Goal: Information Seeking & Learning: Learn about a topic

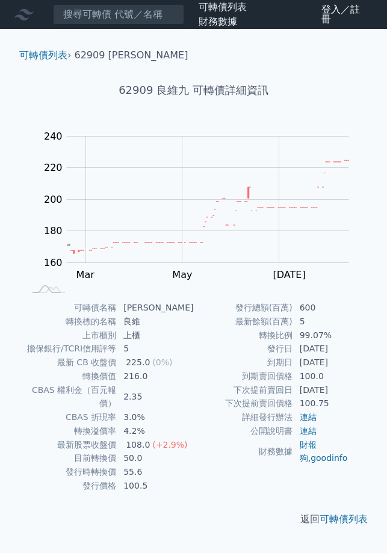
click at [239, 325] on td "最新餘額(百萬)" at bounding box center [243, 322] width 99 height 14
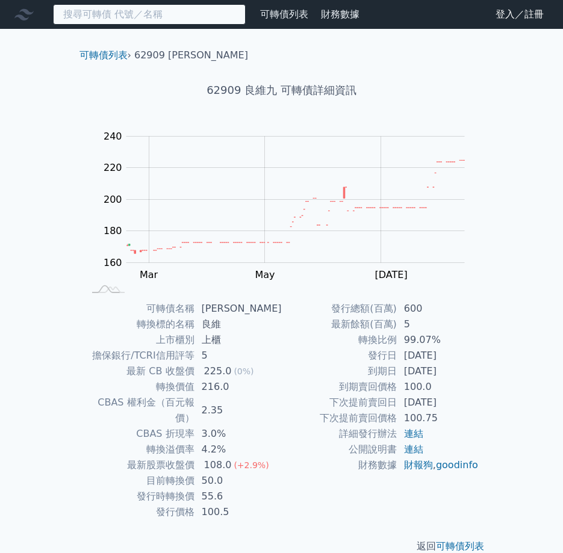
click at [165, 14] on input at bounding box center [149, 14] width 193 height 20
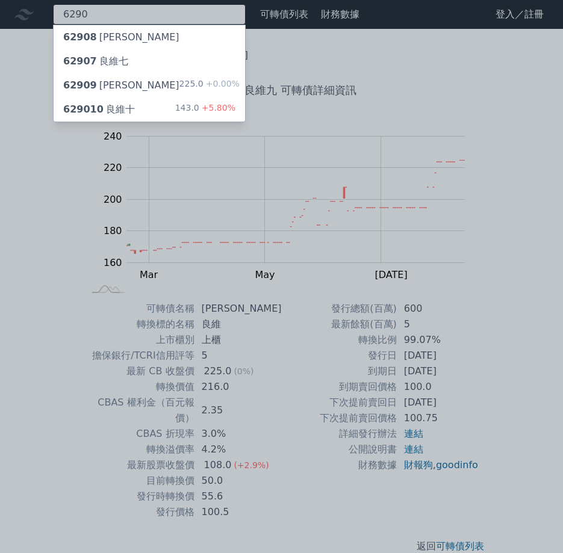
type input "6290"
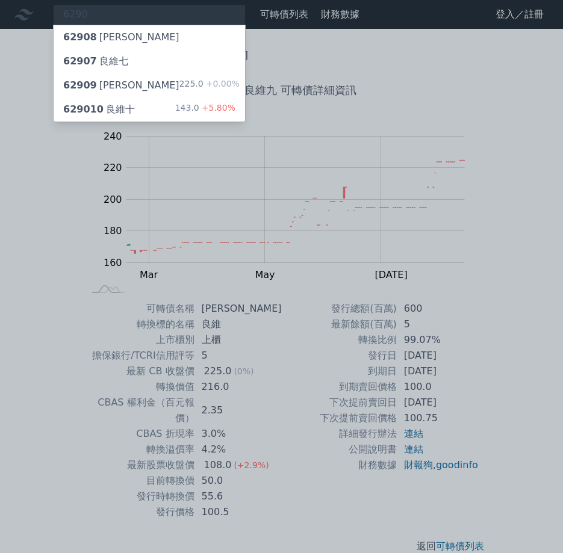
click at [115, 103] on div "629010 良維十" at bounding box center [99, 109] width 72 height 14
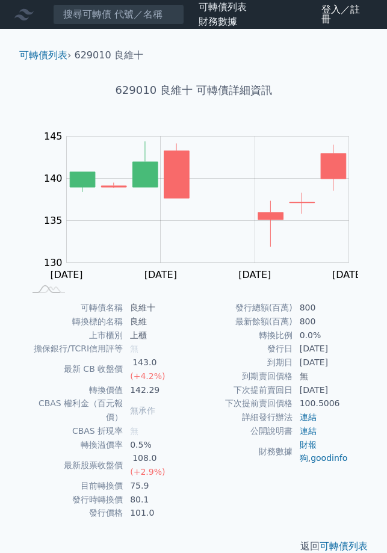
click at [208, 451] on td "財務數據" at bounding box center [243, 452] width 99 height 28
drag, startPoint x: 267, startPoint y: 350, endPoint x: 354, endPoint y: 345, distance: 86.7
click at [354, 345] on tr "發行日 [DATE]" at bounding box center [279, 349] width 170 height 14
